Goal: Task Accomplishment & Management: Manage account settings

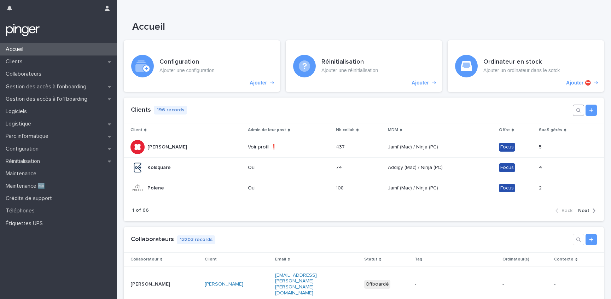
click at [573, 113] on button "button" at bounding box center [578, 110] width 11 height 11
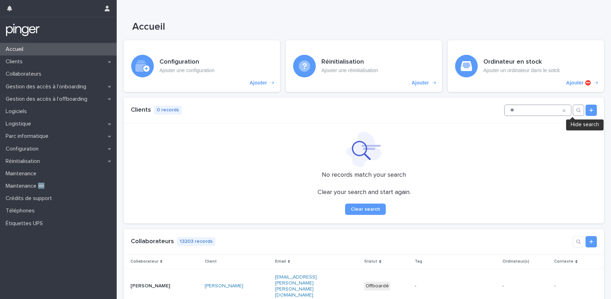
type input "*"
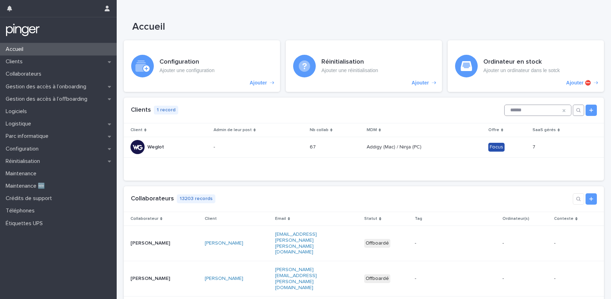
type input "******"
click at [150, 30] on h1 "Accueil" at bounding box center [304, 27] width 344 height 12
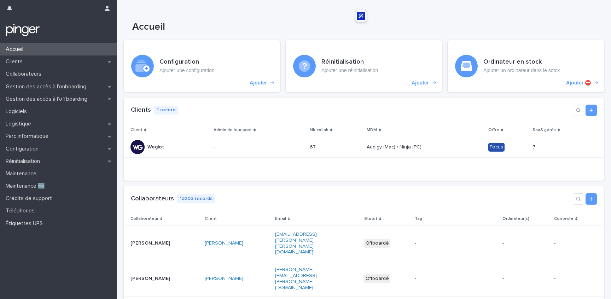
click at [150, 30] on h1 "Accueil" at bounding box center [304, 27] width 344 height 12
click at [150, 25] on h1 "Accueil" at bounding box center [304, 27] width 344 height 12
click at [60, 47] on div "Accueil" at bounding box center [58, 49] width 117 height 12
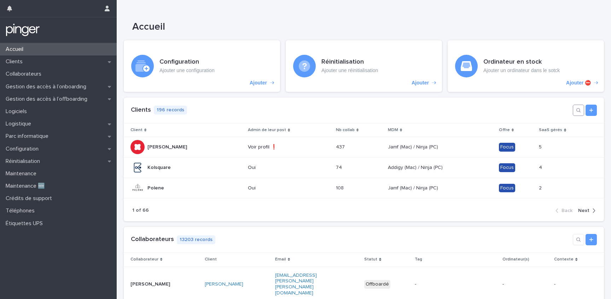
click at [576, 107] on button "button" at bounding box center [578, 110] width 11 height 11
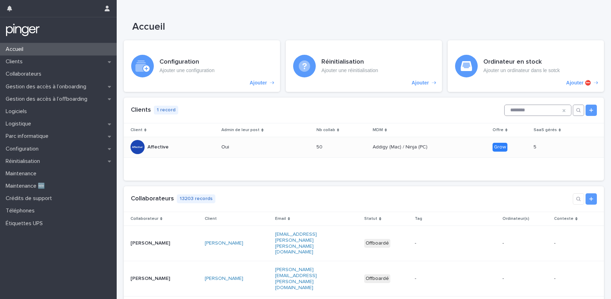
type input "********"
click at [290, 157] on td "Oui" at bounding box center [265, 147] width 95 height 21
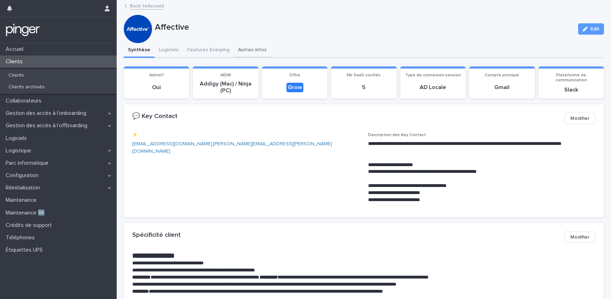
click at [241, 46] on button "Autres infos" at bounding box center [252, 50] width 37 height 15
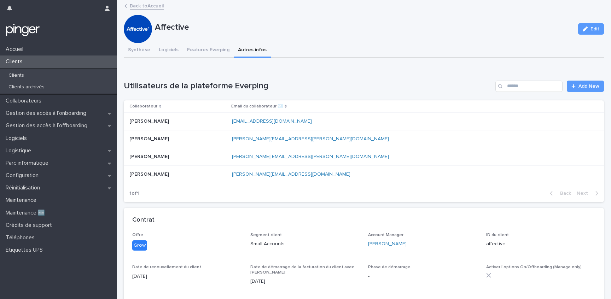
click at [584, 33] on button "Edit" at bounding box center [591, 28] width 26 height 11
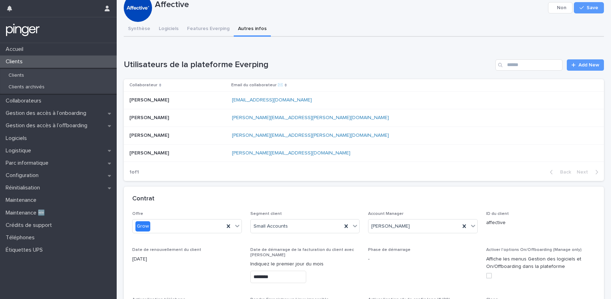
scroll to position [66, 0]
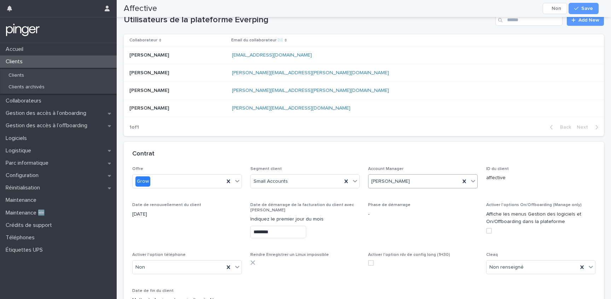
click at [404, 181] on div "[PERSON_NAME]" at bounding box center [414, 182] width 92 height 12
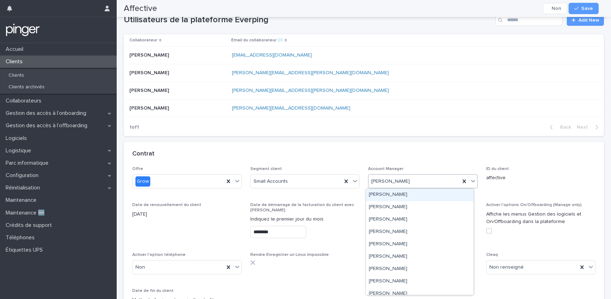
click at [404, 181] on div "[PERSON_NAME]" at bounding box center [414, 182] width 92 height 12
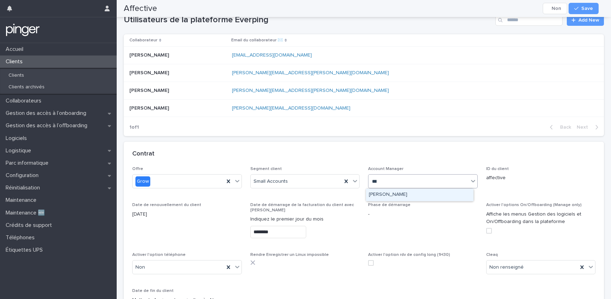
type input "****"
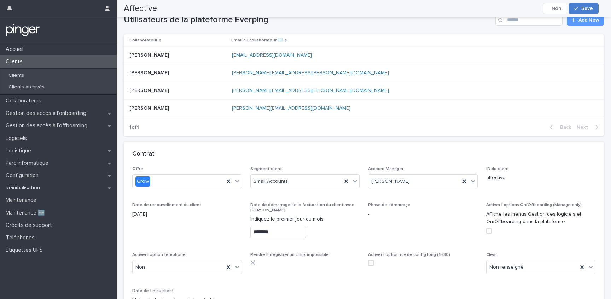
click at [575, 10] on icon "button" at bounding box center [576, 8] width 4 height 5
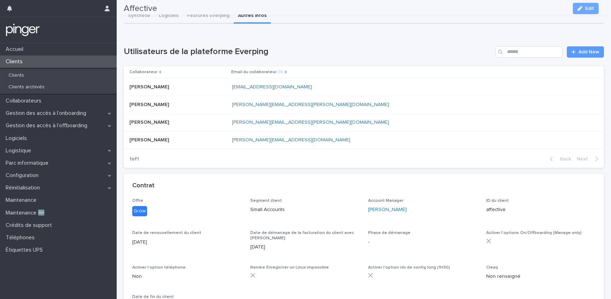
scroll to position [0, 0]
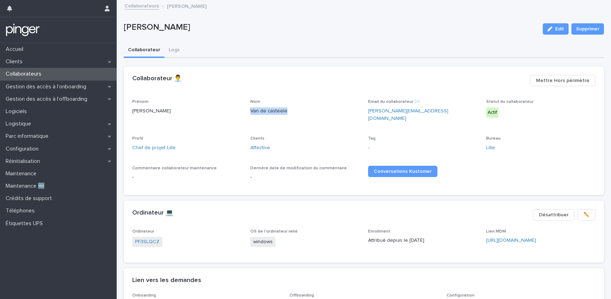
drag, startPoint x: 305, startPoint y: 106, endPoint x: 314, endPoint y: 115, distance: 12.0
click at [314, 115] on div "Nom Van de casteele" at bounding box center [305, 109] width 110 height 21
click at [307, 187] on div "Prénom Hortense Nom Van de casteele Email du collaborateur ✉️ hortense.vandecas…" at bounding box center [364, 146] width 480 height 95
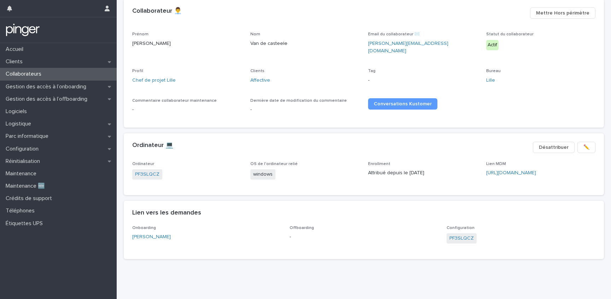
scroll to position [69, 0]
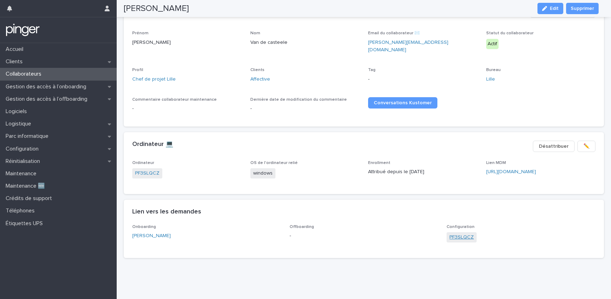
click at [457, 234] on link "PF3SLQCZ" at bounding box center [461, 237] width 24 height 7
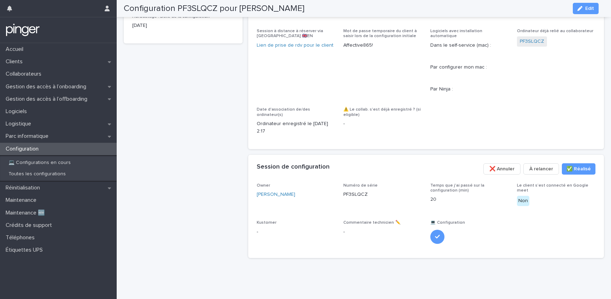
scroll to position [360, 0]
click at [363, 196] on p "PF3SLQCZ" at bounding box center [355, 194] width 24 height 7
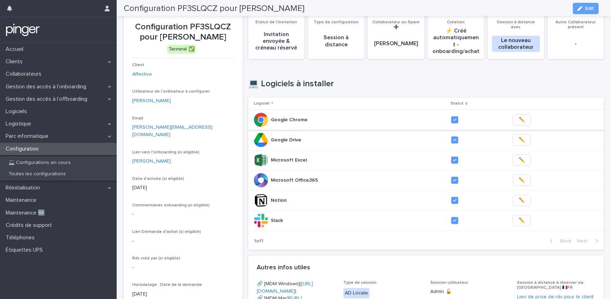
scroll to position [0, 0]
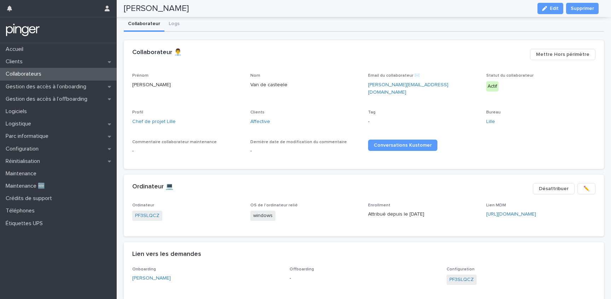
scroll to position [12, 0]
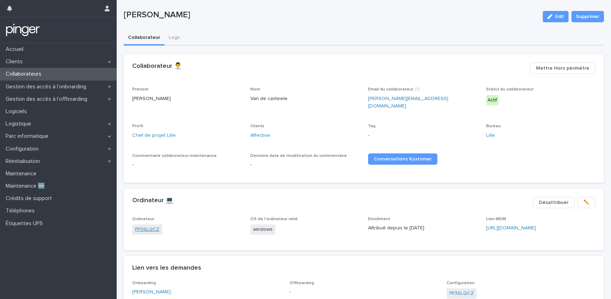
click at [148, 226] on link "PF3SLQCZ" at bounding box center [147, 229] width 24 height 7
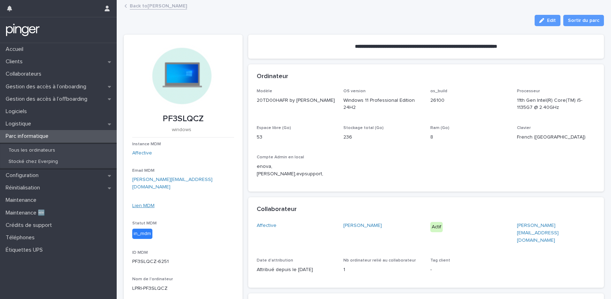
click at [144, 203] on link "Lien MDM" at bounding box center [143, 205] width 22 height 5
click at [497, 46] on strong "**********" at bounding box center [426, 46] width 142 height 5
click at [497, 43] on p "**********" at bounding box center [426, 46] width 142 height 7
